Goal: Find specific page/section: Find specific page/section

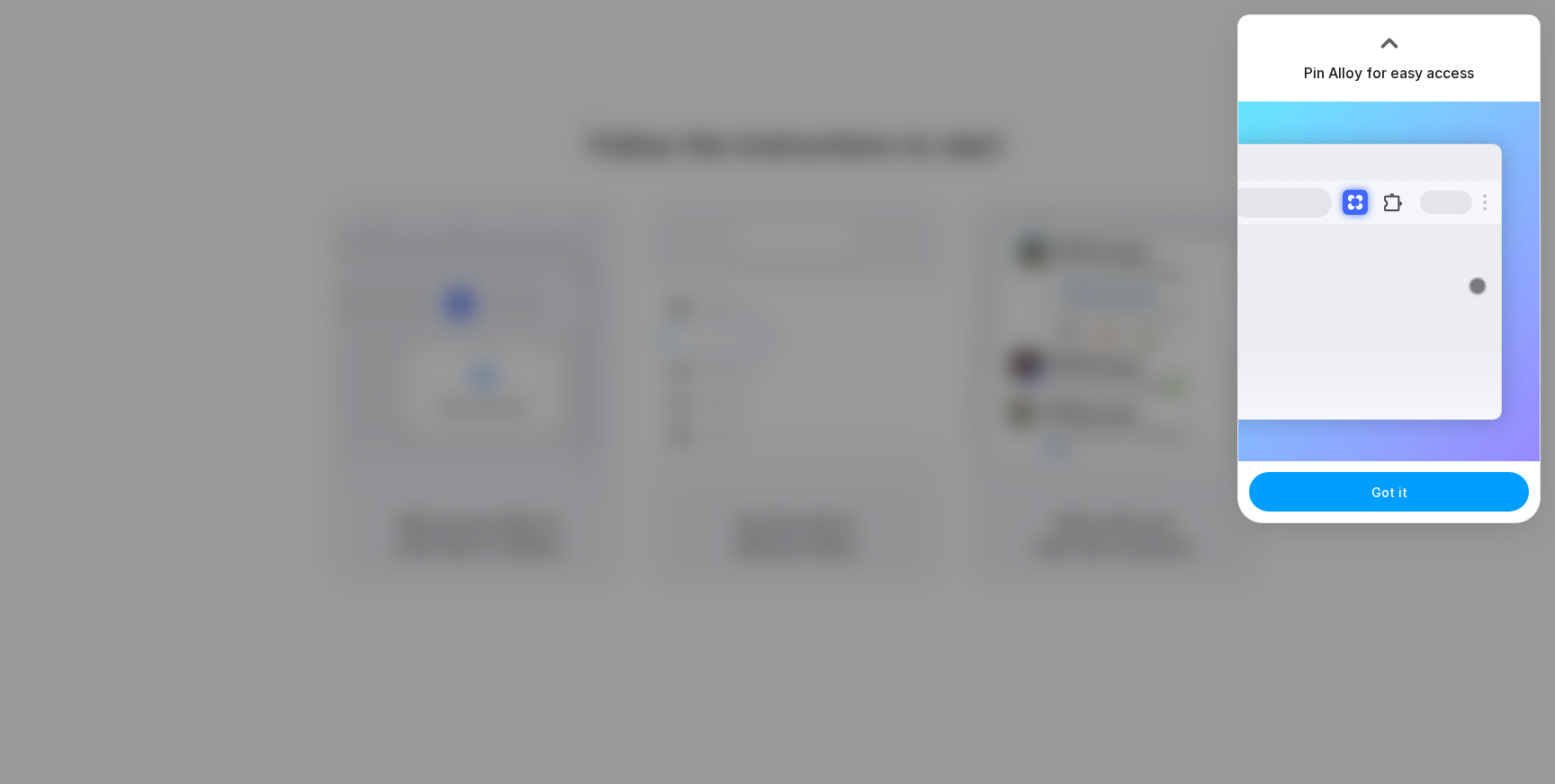
click at [1387, 492] on span "Got it" at bounding box center [1389, 492] width 36 height 19
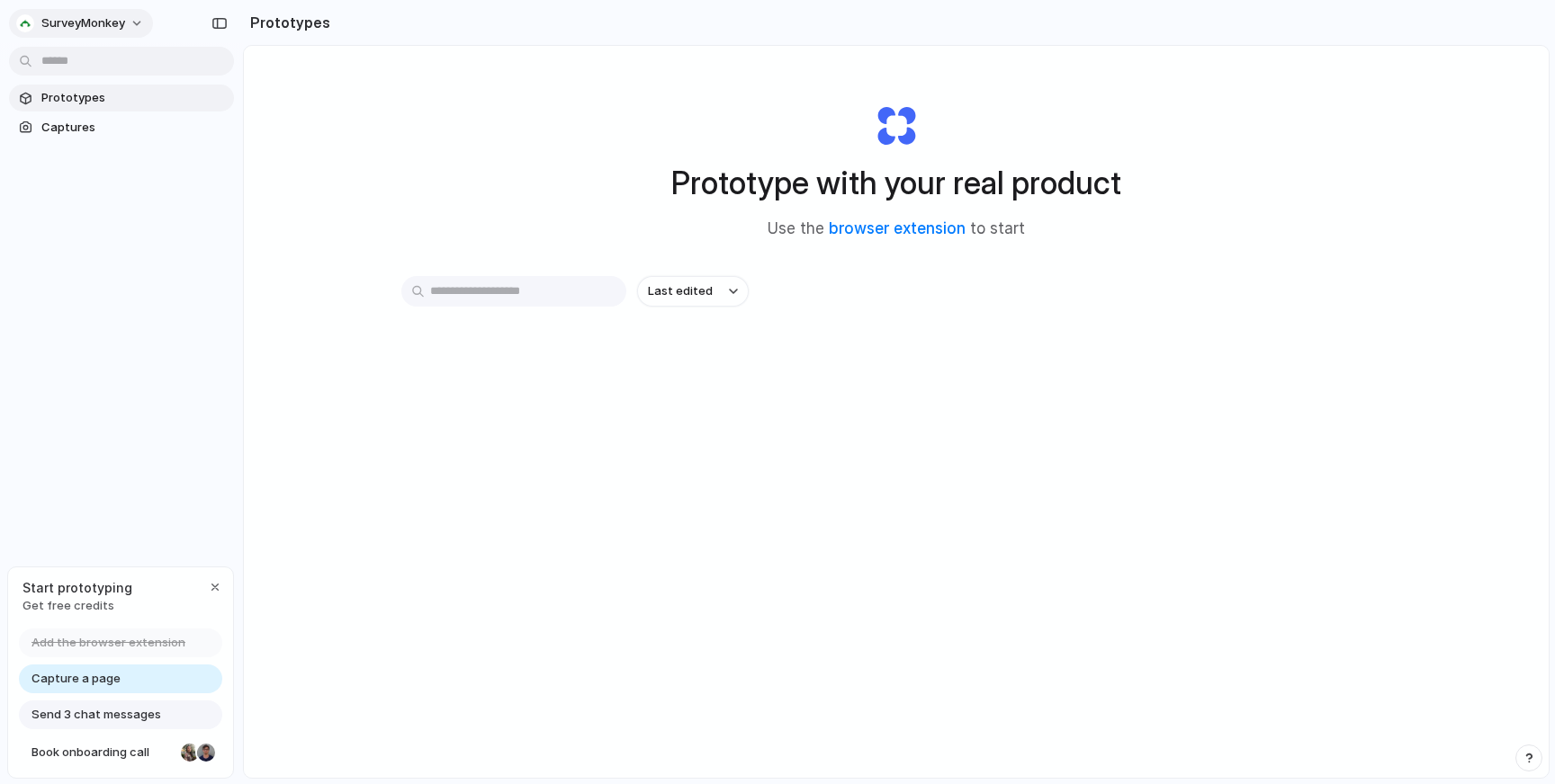
click at [131, 18] on button "SurveyMonkey" at bounding box center [81, 24] width 144 height 29
